Goal: Find specific page/section: Find specific page/section

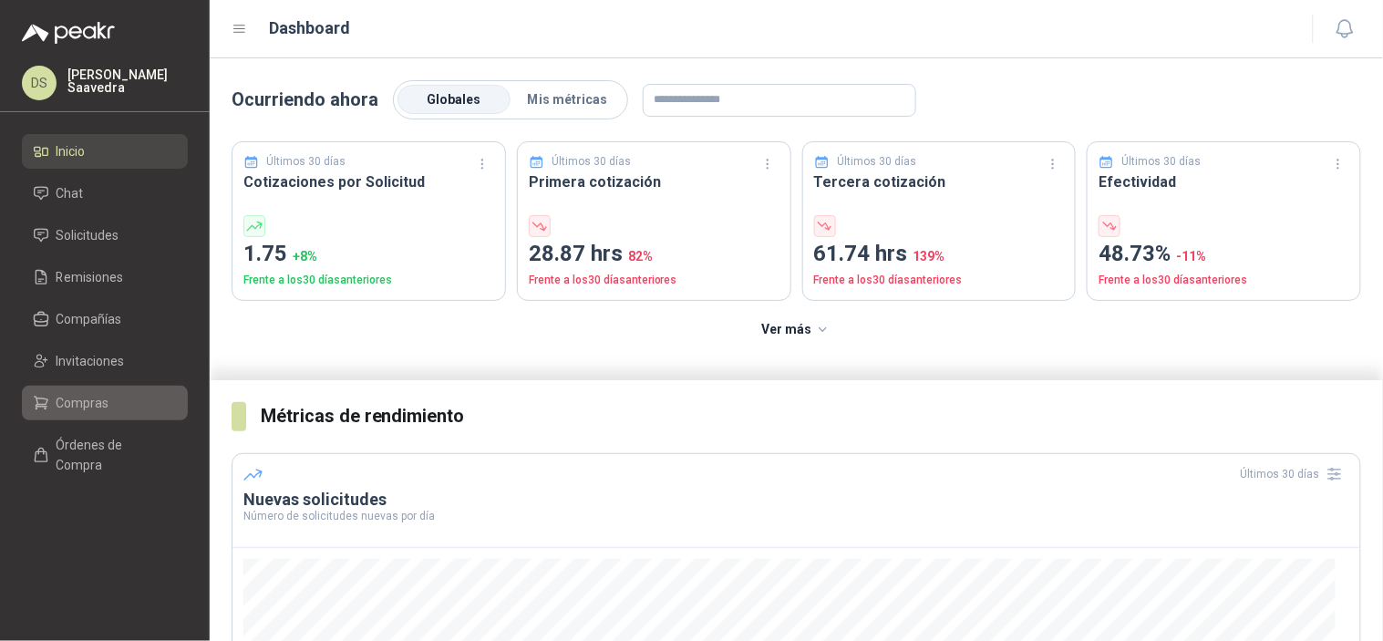
click at [102, 401] on span "Compras" at bounding box center [83, 403] width 53 height 20
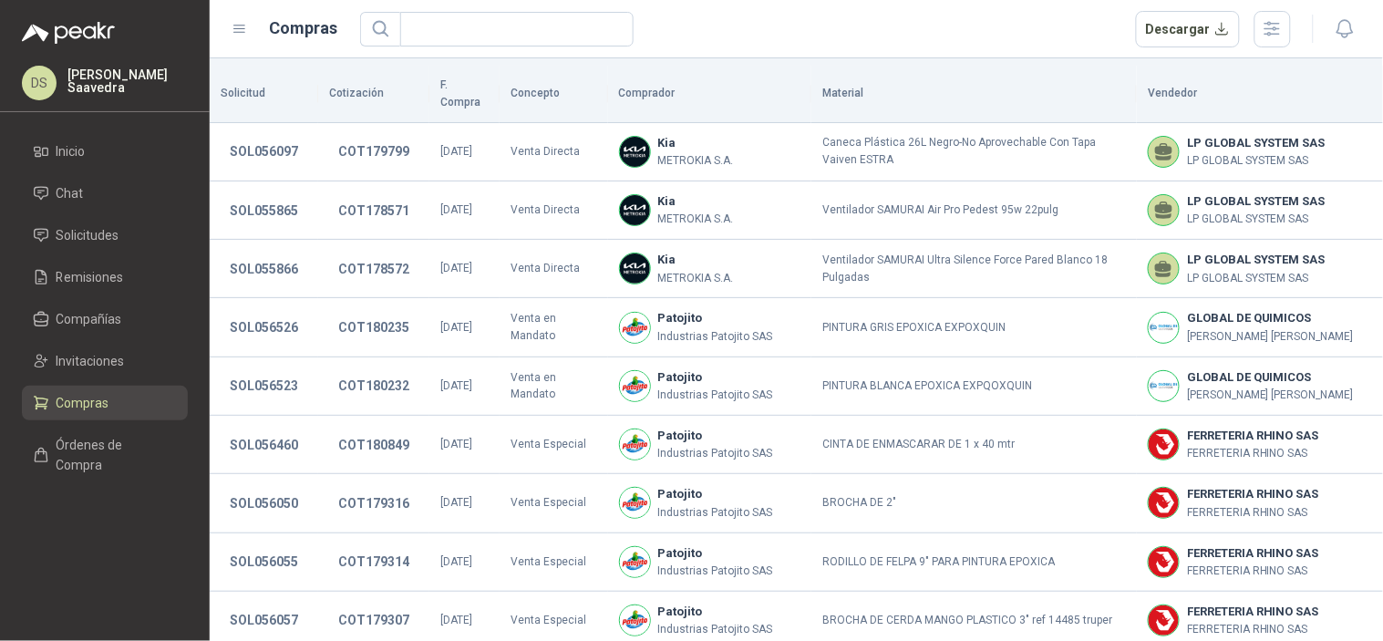
click at [1291, 22] on div at bounding box center [1326, 29] width 70 height 28
click at [1279, 31] on icon "button" at bounding box center [1272, 28] width 21 height 21
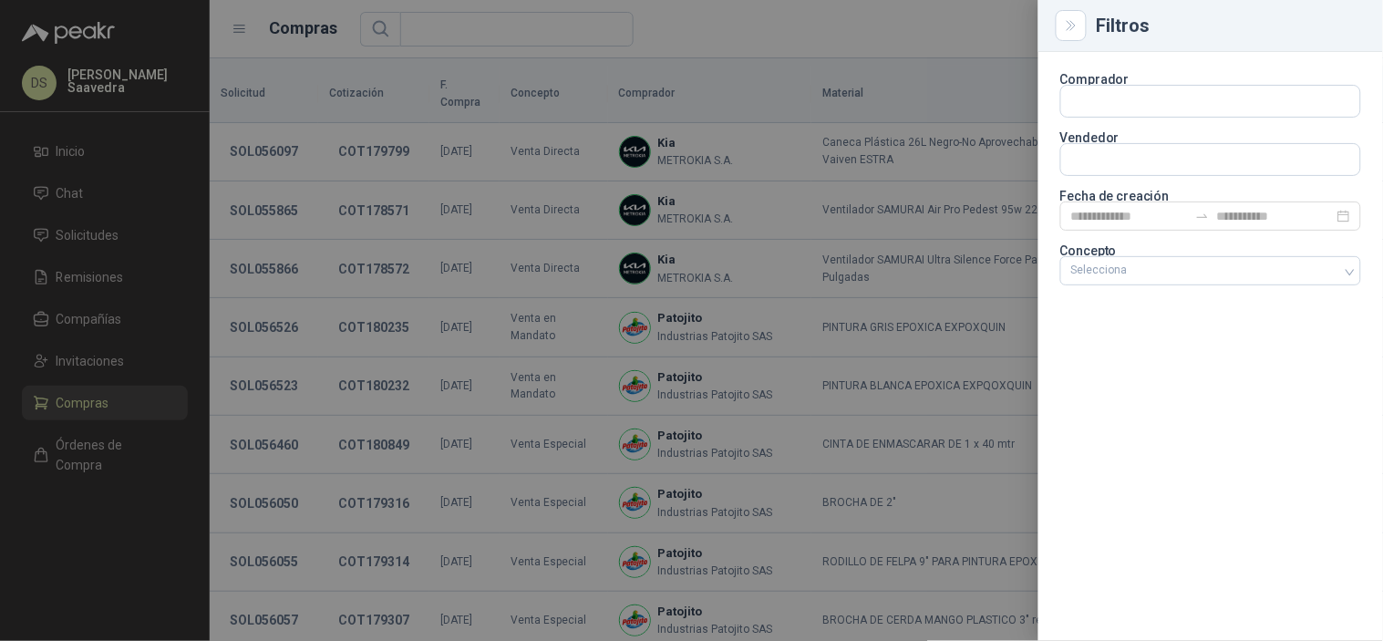
click at [1149, 240] on section "Comprador Vendedor Fecha de creación Concepto Selecciona" at bounding box center [1210, 181] width 301 height 215
click at [1149, 252] on p "Concepto" at bounding box center [1210, 250] width 301 height 11
click at [1149, 269] on div at bounding box center [1201, 270] width 274 height 13
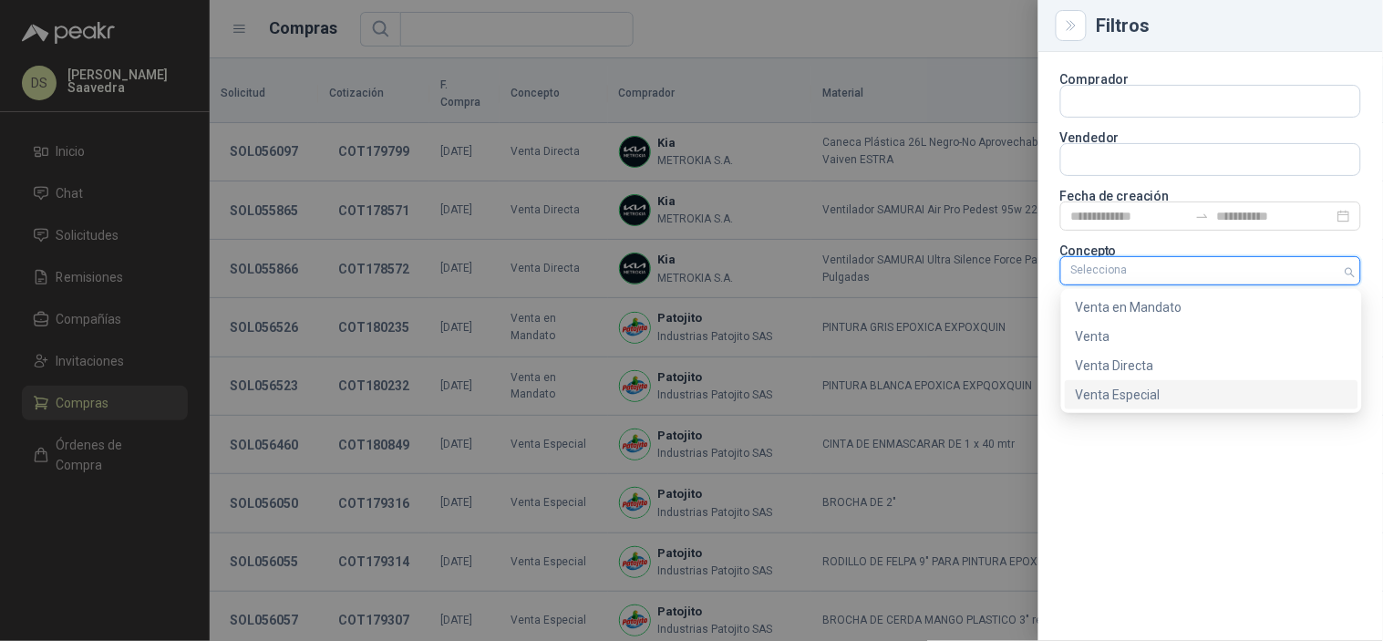
click at [1144, 392] on div "Venta Especial" at bounding box center [1212, 395] width 272 height 20
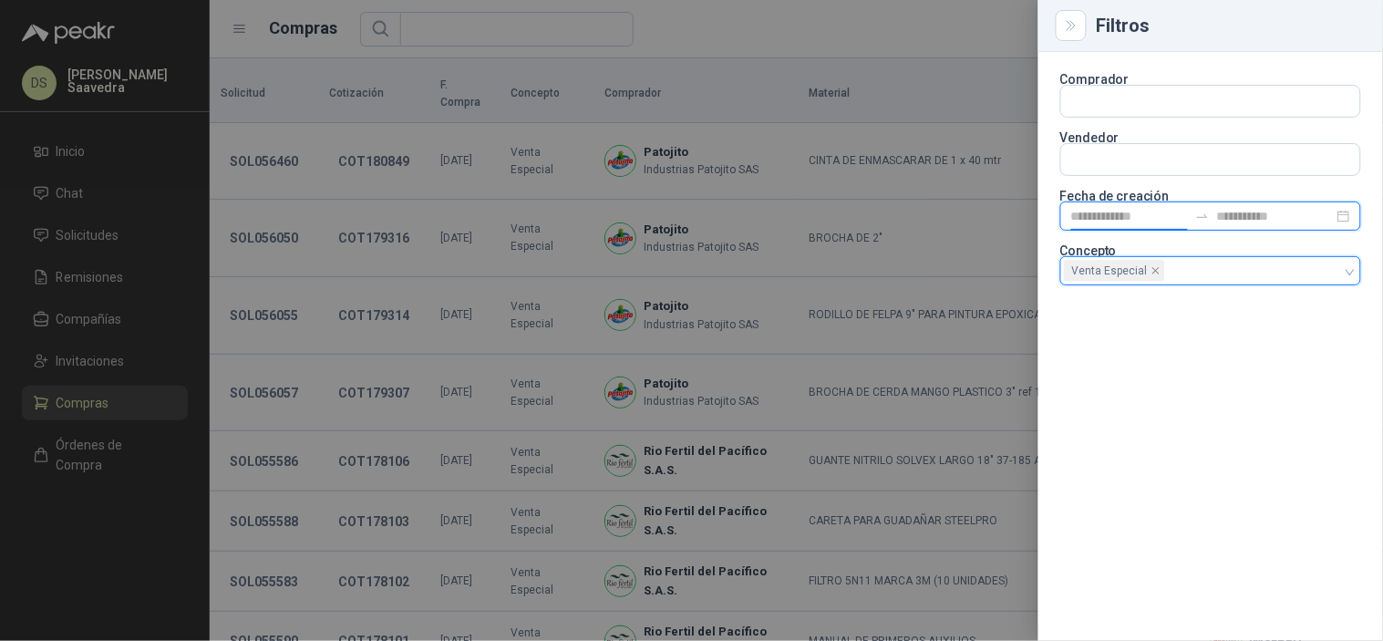
click at [1173, 213] on input at bounding box center [1129, 216] width 117 height 20
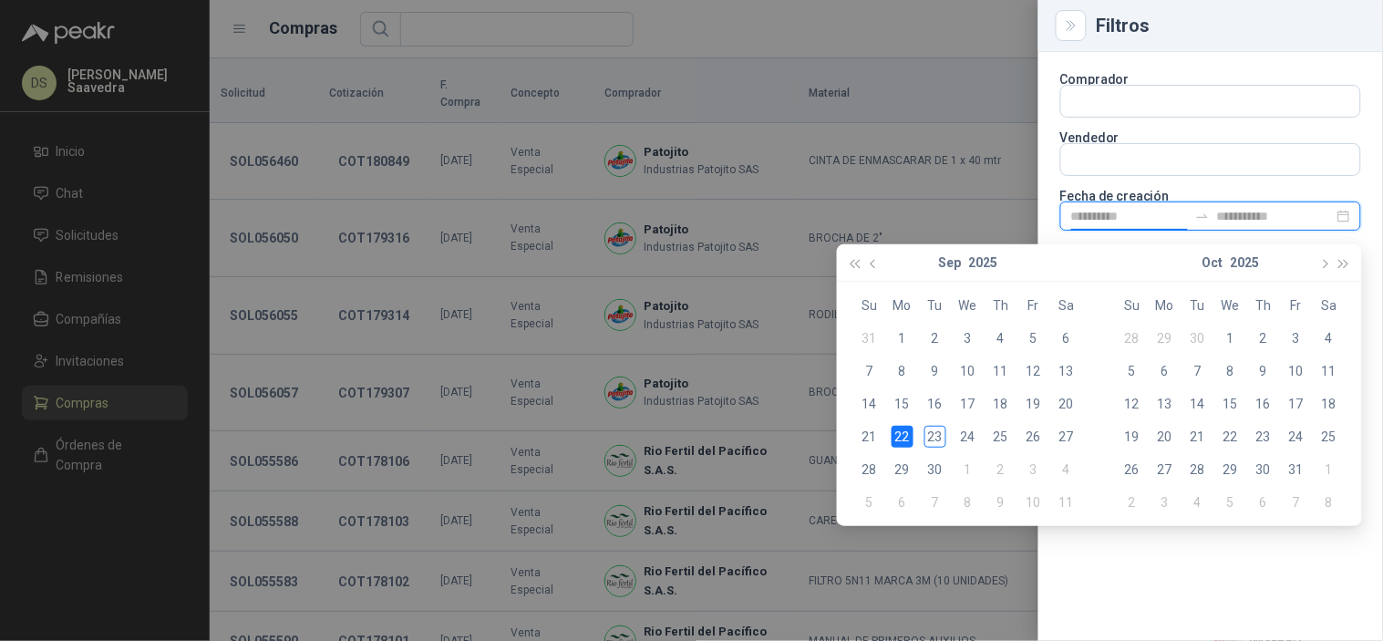
type input "**********"
click at [896, 439] on div "22" at bounding box center [902, 437] width 22 height 22
click at [934, 442] on div "23" at bounding box center [935, 437] width 22 height 22
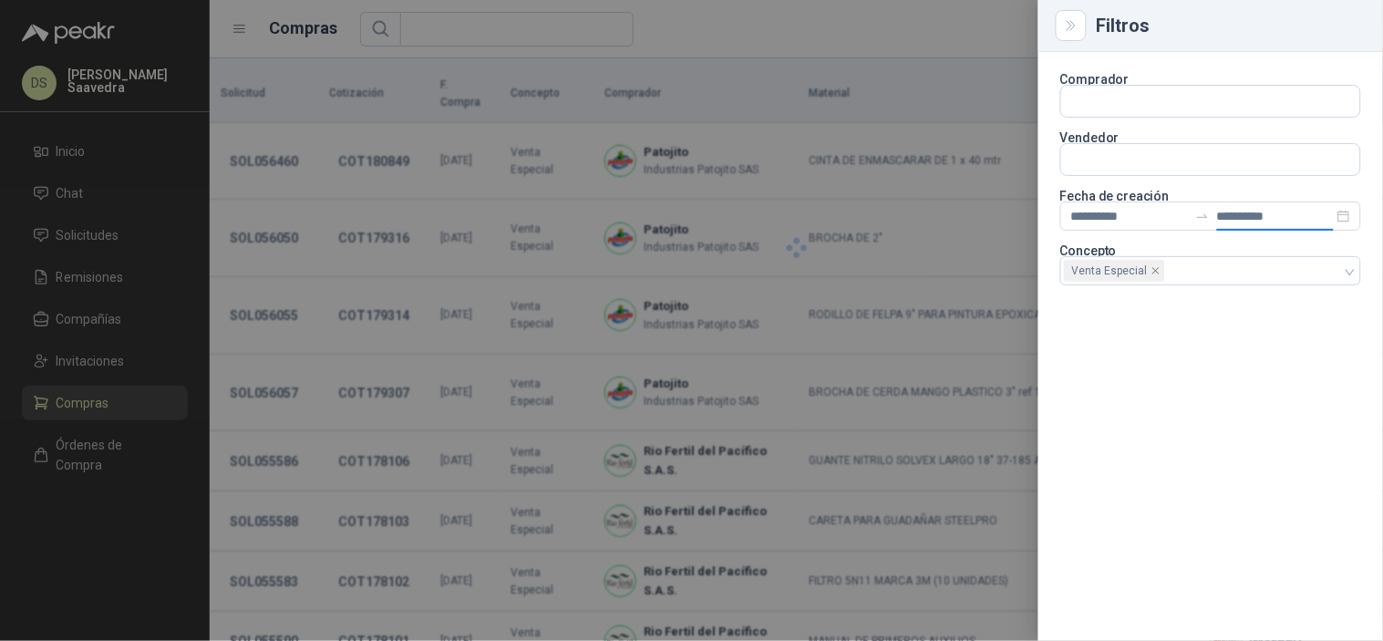
type input "**********"
click at [978, 49] on div at bounding box center [691, 320] width 1383 height 641
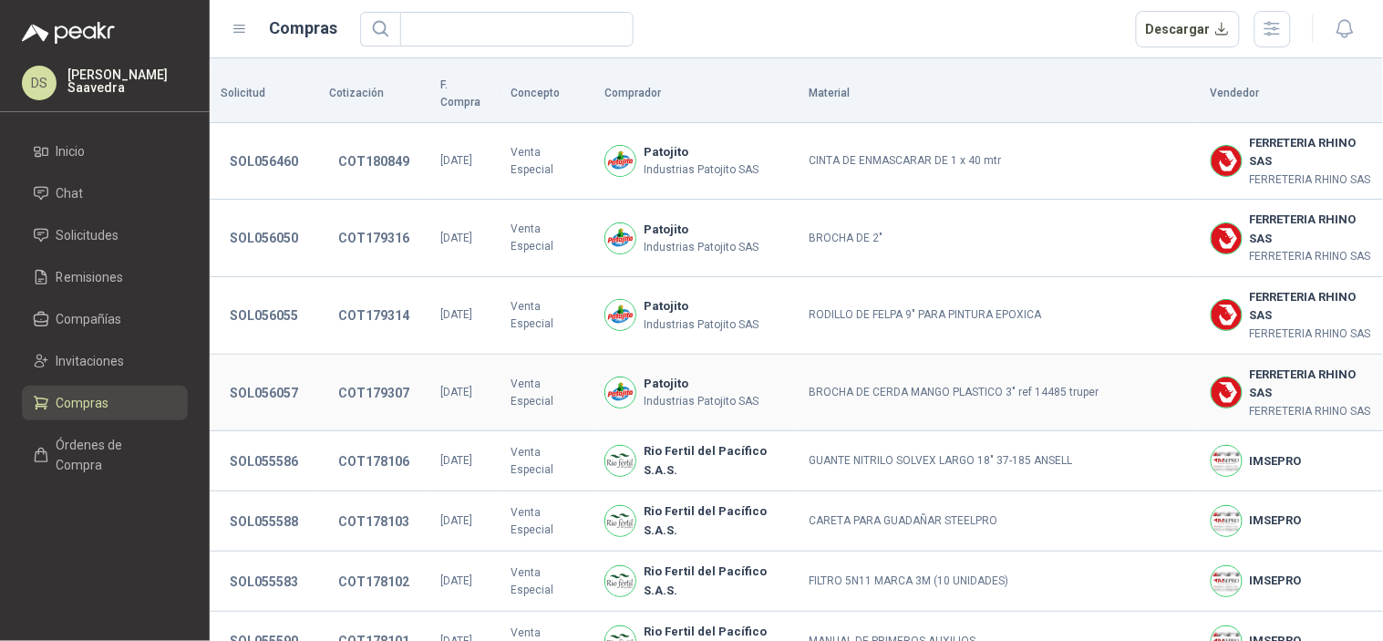
scroll to position [497, 0]
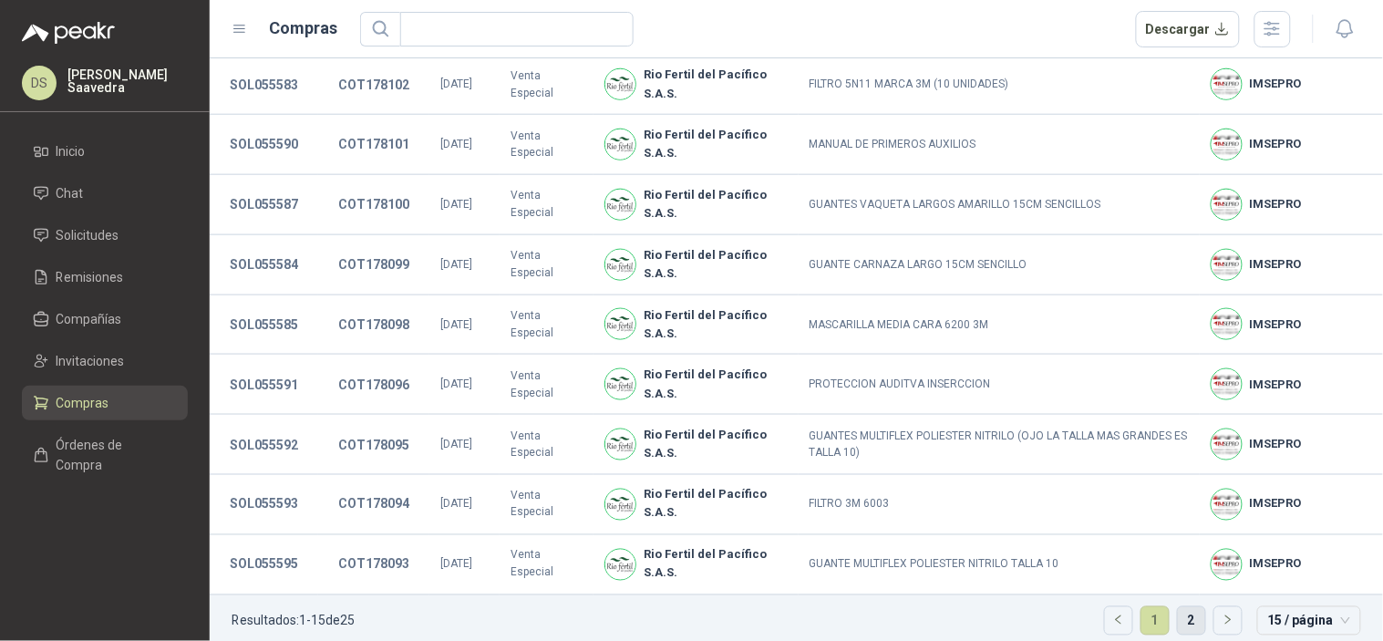
click at [1178, 607] on link "2" at bounding box center [1191, 620] width 27 height 27
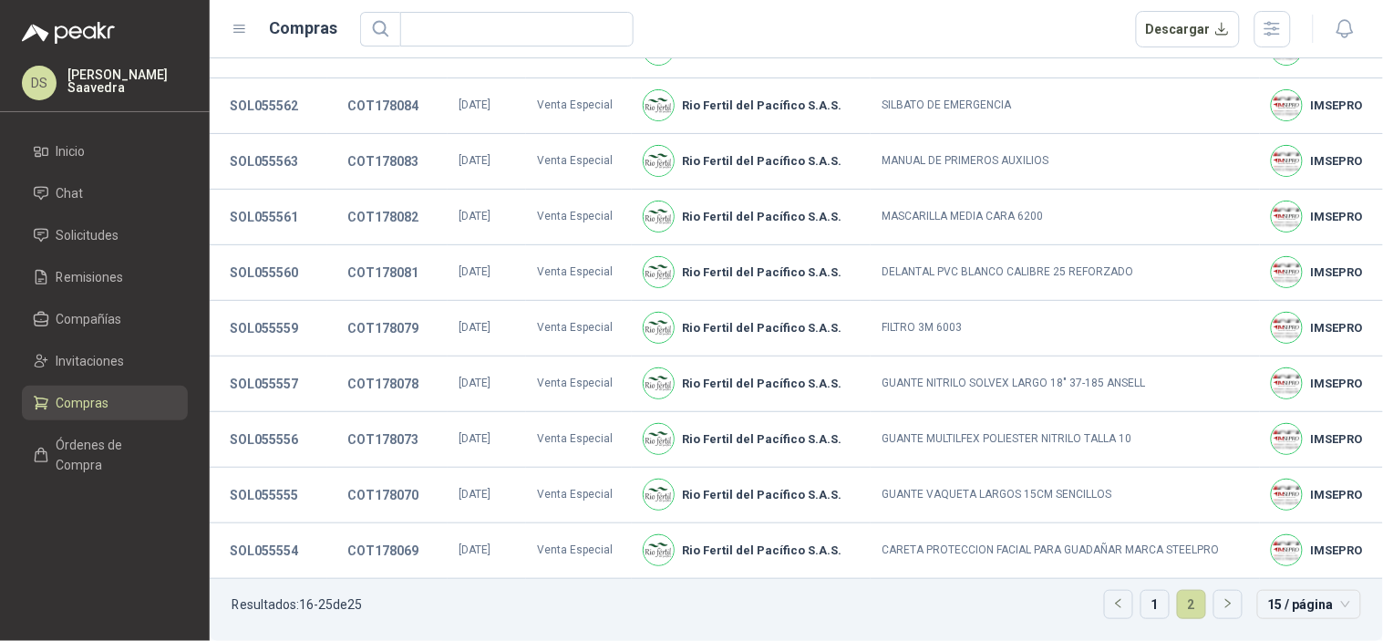
scroll to position [89, 0]
